Goal: Task Accomplishment & Management: Manage account settings

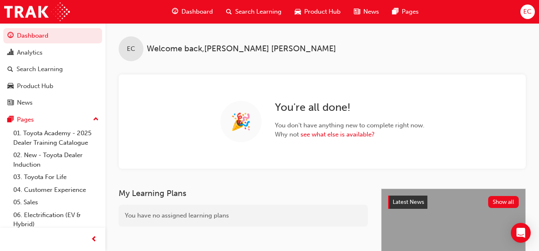
click at [263, 17] on div "Search Learning" at bounding box center [254, 11] width 69 height 17
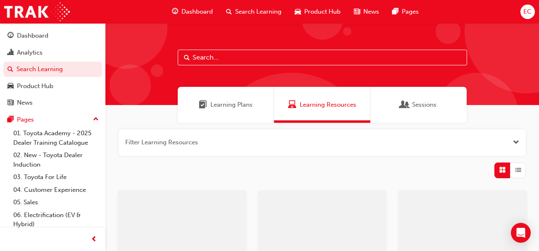
click at [229, 53] on input "text" at bounding box center [322, 58] width 289 height 16
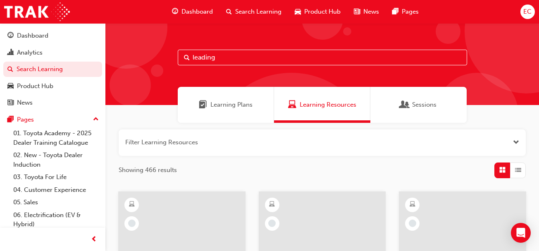
type input "leading"
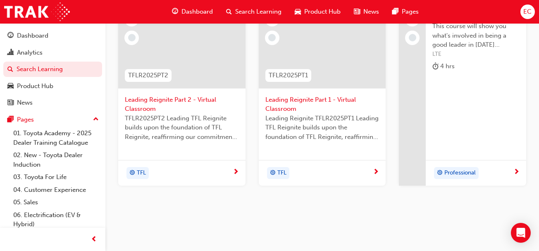
scroll to position [190, 0]
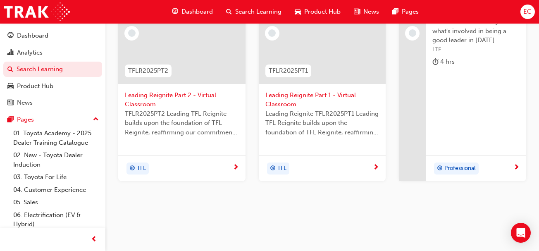
click at [181, 102] on span "Leading Reignite Part 2 - Virtual Classroom" at bounding box center [182, 100] width 114 height 19
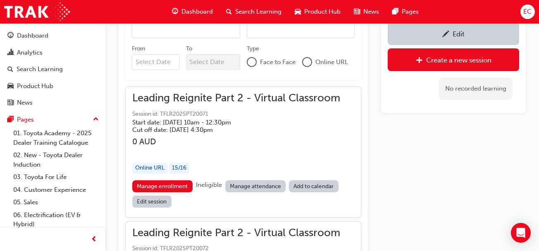
scroll to position [575, 0]
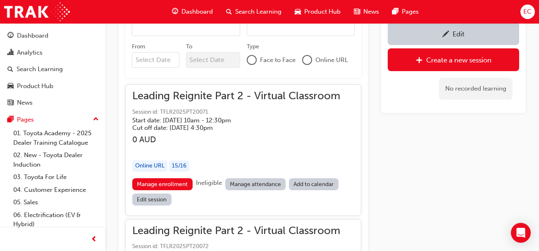
click at [255, 181] on link "Manage attendance" at bounding box center [255, 184] width 61 height 12
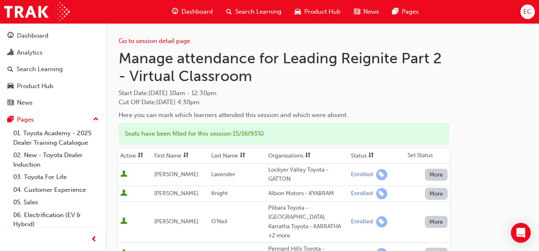
click at [175, 154] on th "First Name" at bounding box center [181, 156] width 57 height 16
